Goal: Task Accomplishment & Management: Manage account settings

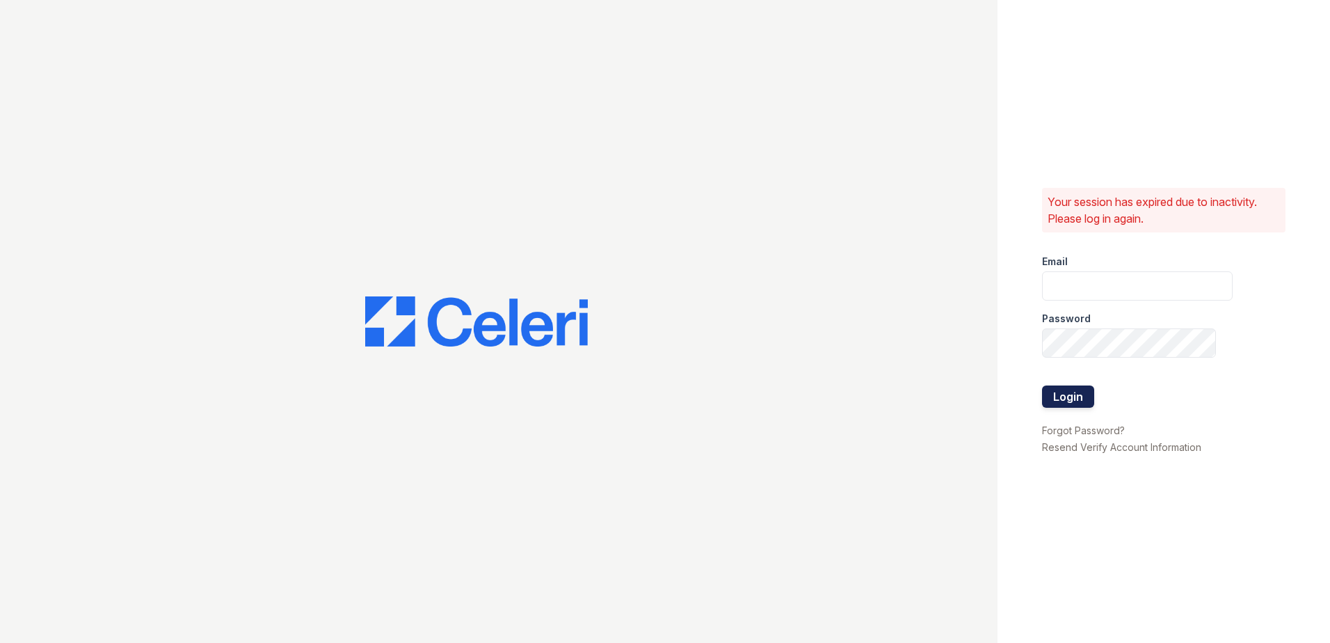
type input "[EMAIL_ADDRESS][PERSON_NAME][DOMAIN_NAME]"
click at [1075, 390] on button "Login" at bounding box center [1068, 396] width 52 height 22
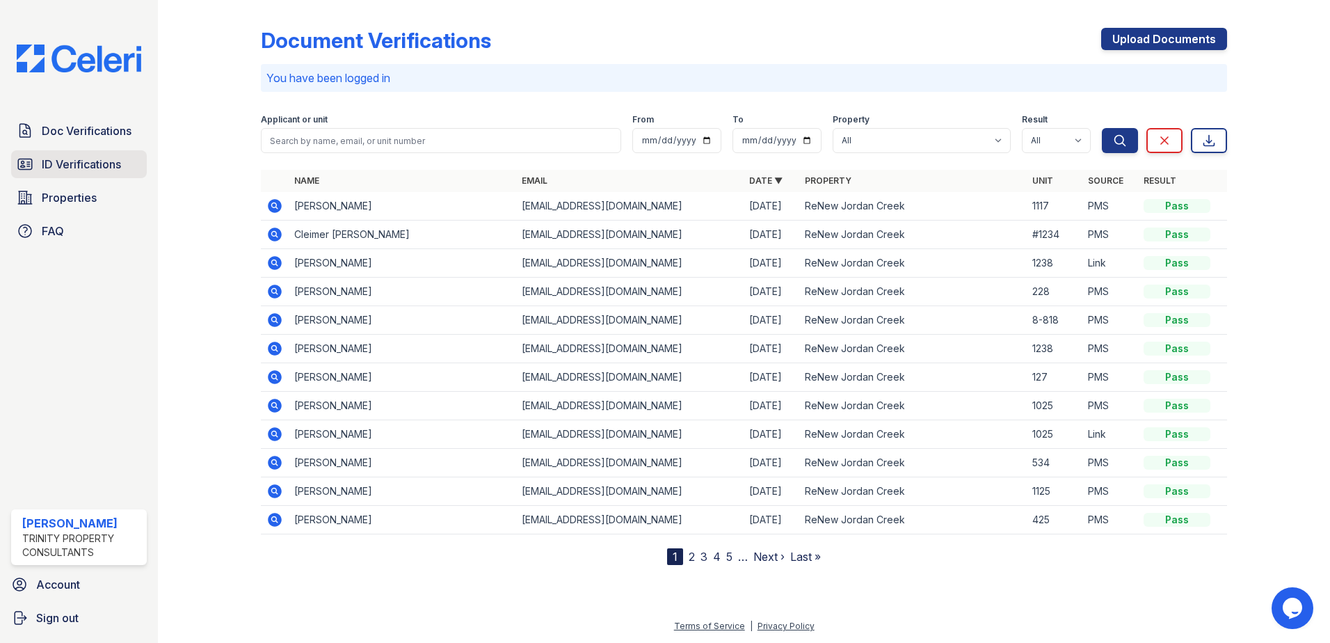
click at [102, 164] on span "ID Verifications" at bounding box center [81, 164] width 79 height 17
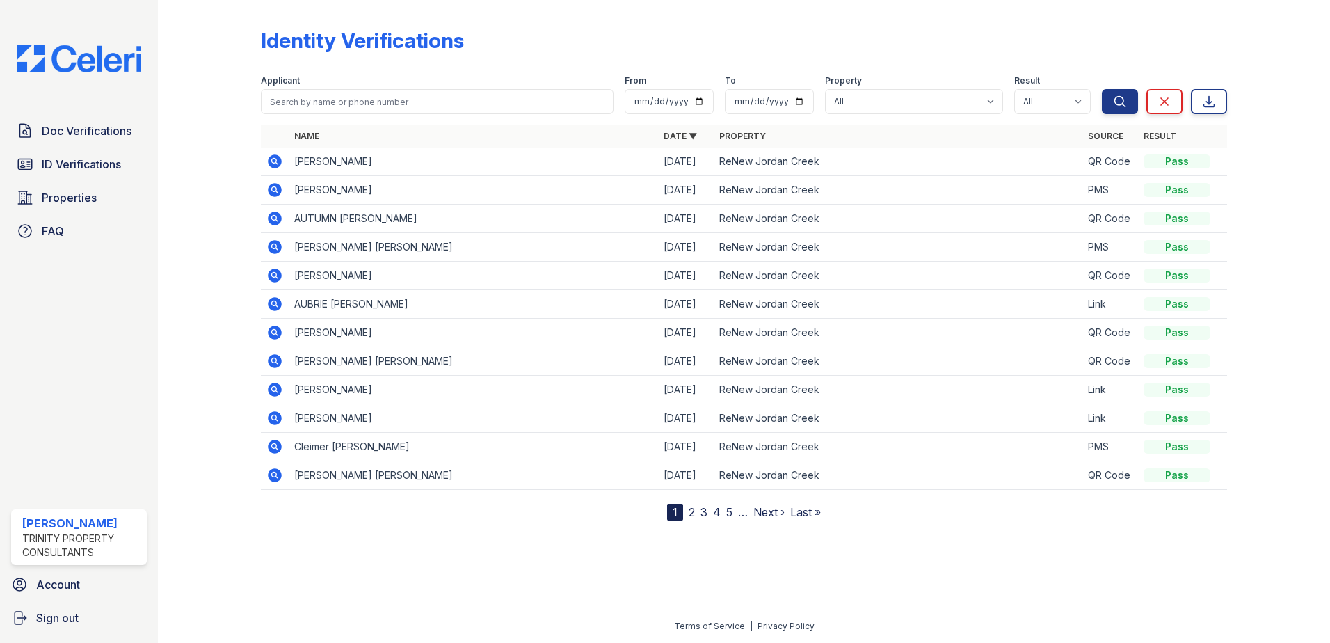
click at [690, 513] on link "2" at bounding box center [692, 512] width 6 height 14
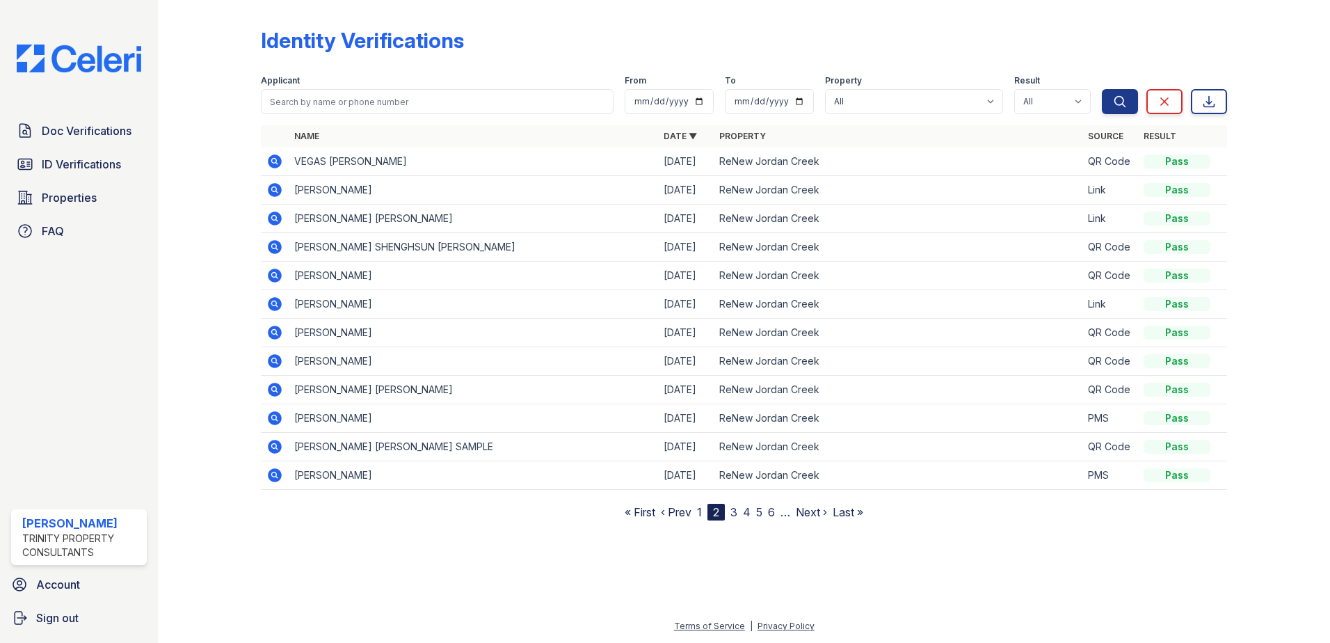
click at [734, 515] on link "3" at bounding box center [733, 512] width 7 height 14
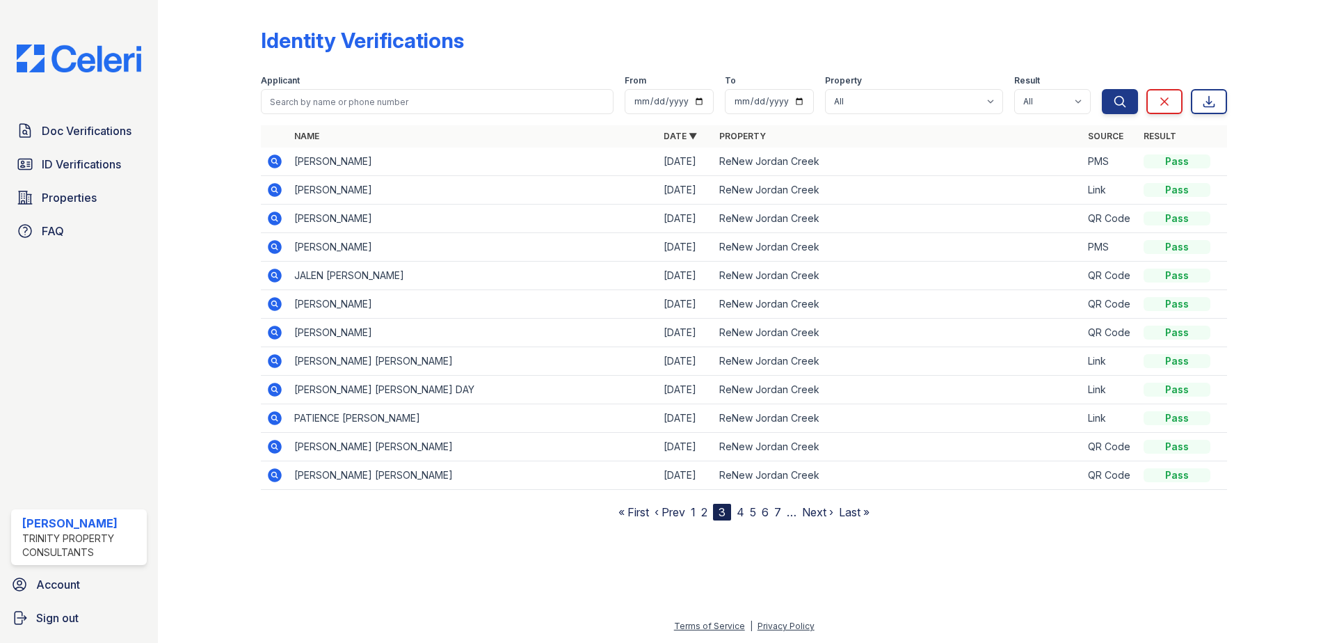
click at [694, 513] on link "1" at bounding box center [693, 512] width 5 height 14
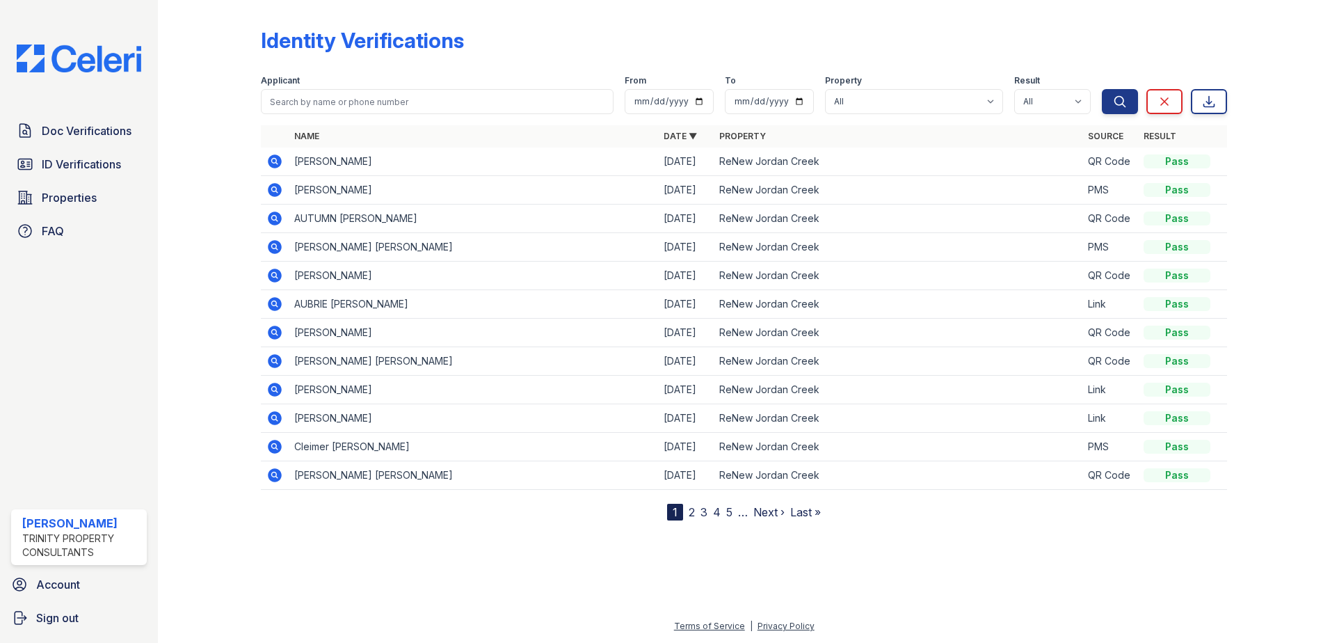
click at [691, 515] on link "2" at bounding box center [692, 512] width 6 height 14
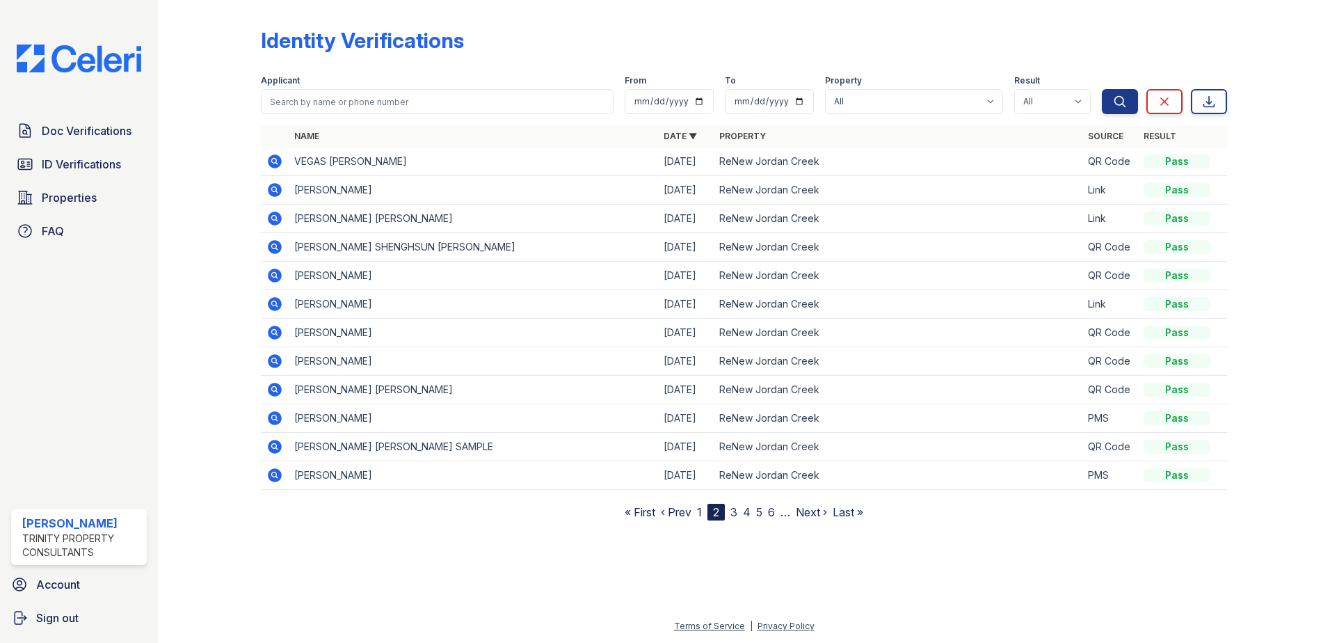
click at [735, 514] on link "3" at bounding box center [733, 512] width 7 height 14
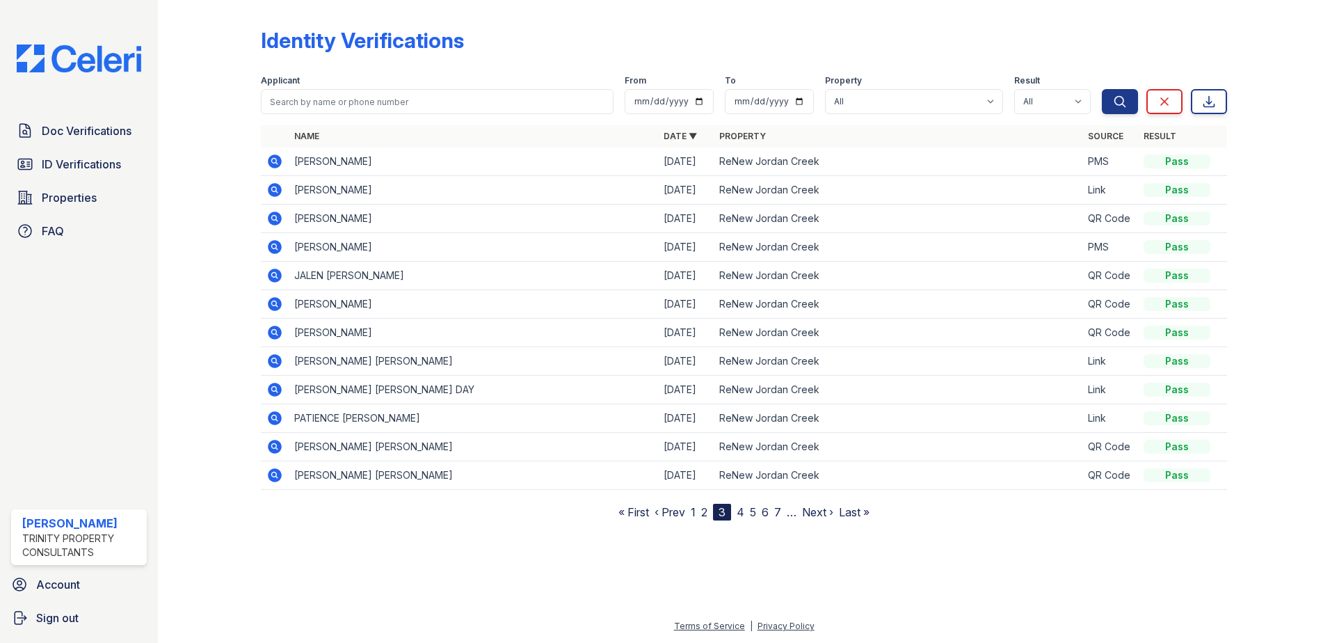
click at [742, 513] on link "4" at bounding box center [741, 512] width 8 height 14
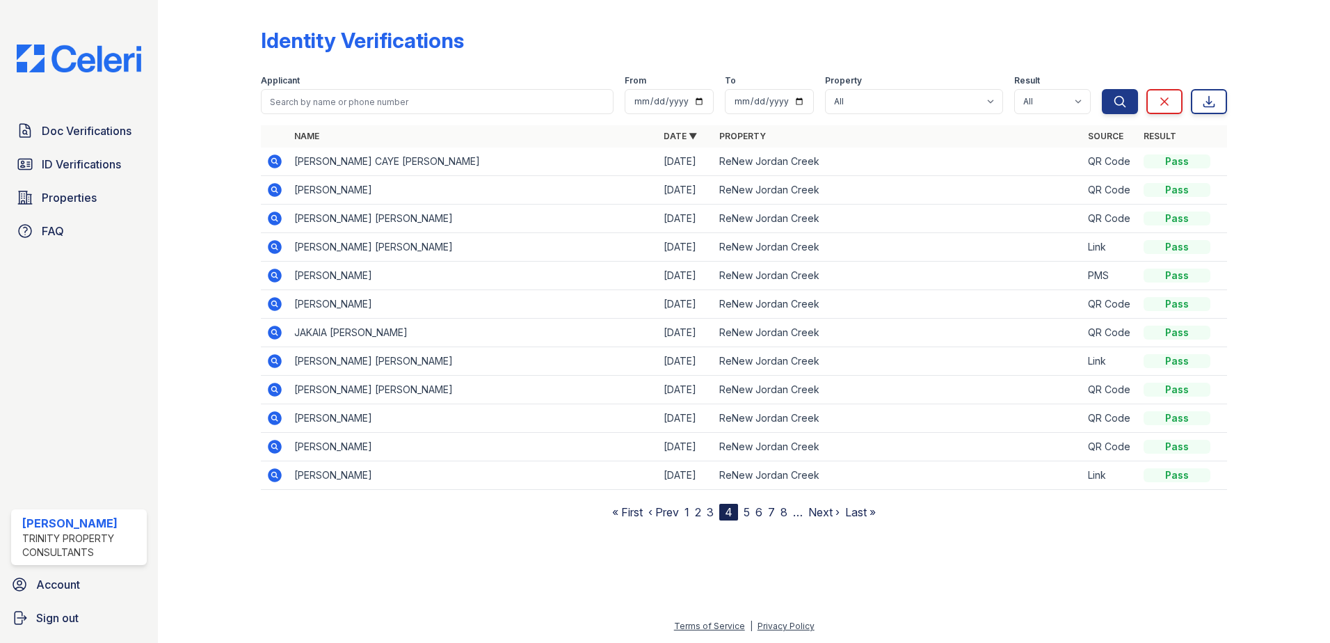
click at [750, 513] on link "5" at bounding box center [747, 512] width 6 height 14
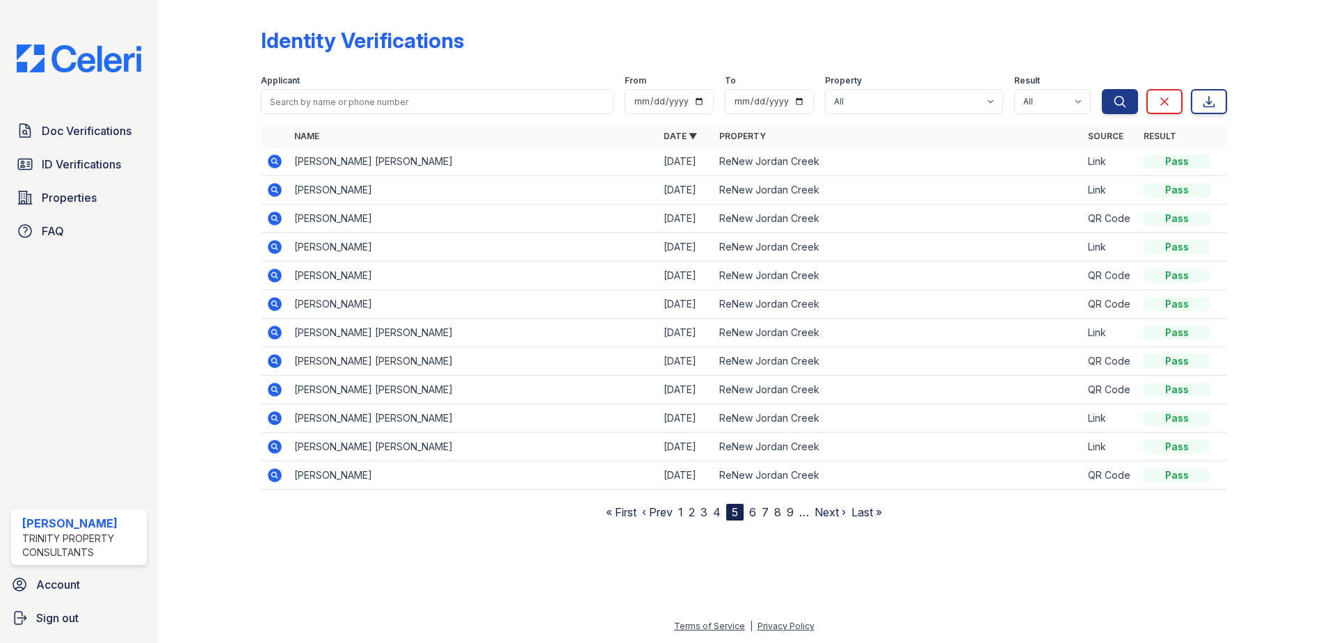
click at [751, 510] on link "6" at bounding box center [752, 512] width 7 height 14
